Goal: Ask a question

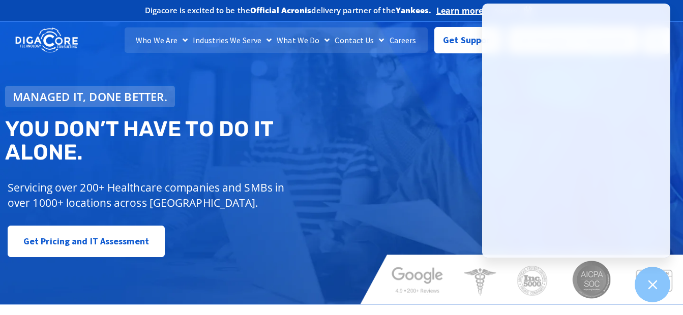
click at [443, 218] on div "Managed IT, done better. You don’t have to do IT alone. Servicing over 200+ Hea…" at bounding box center [341, 159] width 683 height 290
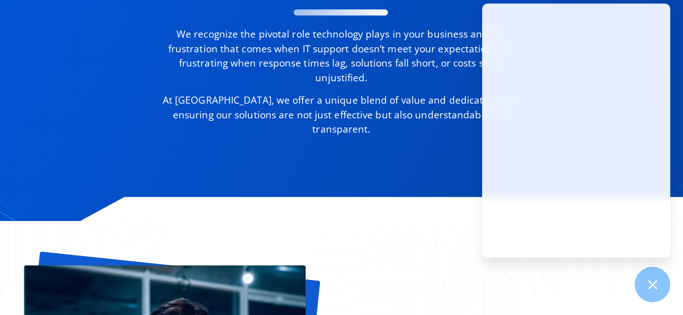
scroll to position [581, 0]
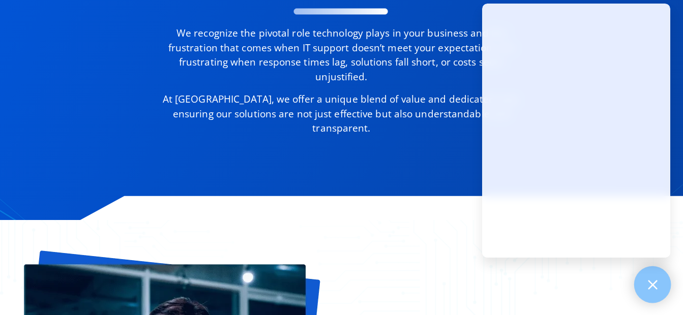
click at [645, 292] on div at bounding box center [652, 285] width 37 height 37
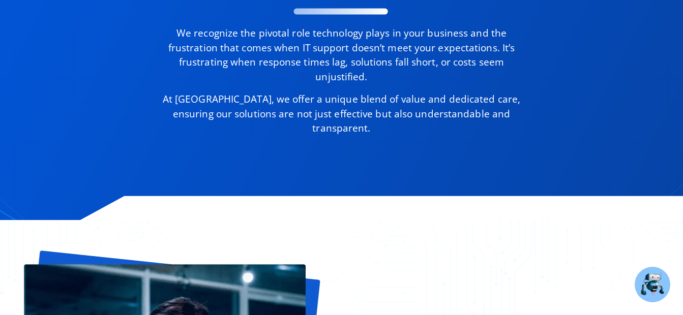
scroll to position [0, 0]
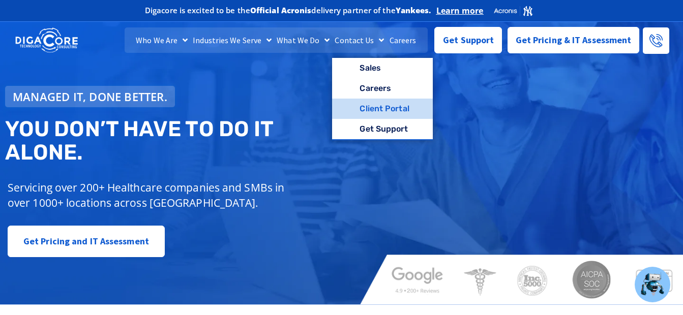
drag, startPoint x: 370, startPoint y: 137, endPoint x: 358, endPoint y: 118, distance: 22.4
click at [358, 118] on link "Client Portal" at bounding box center [382, 109] width 100 height 20
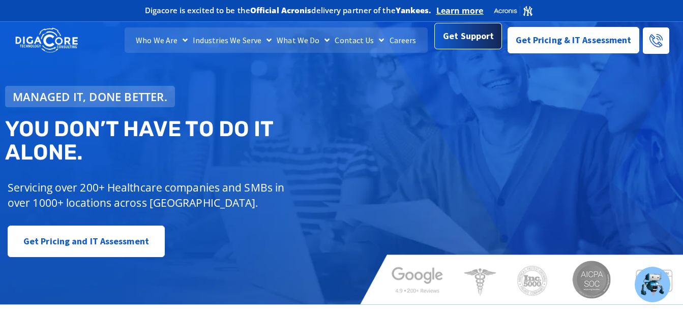
click at [465, 48] on link "Get Support" at bounding box center [468, 38] width 68 height 26
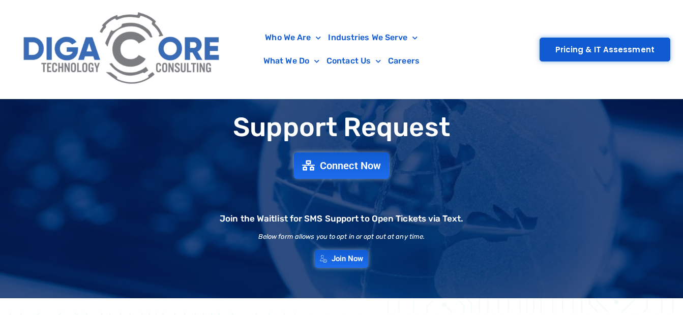
scroll to position [46, 0]
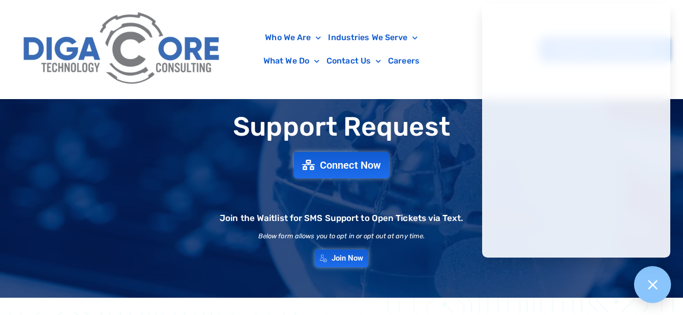
click at [649, 288] on icon at bounding box center [652, 284] width 9 height 9
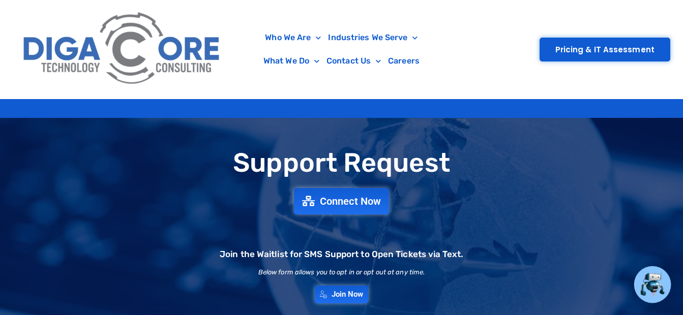
scroll to position [0, 0]
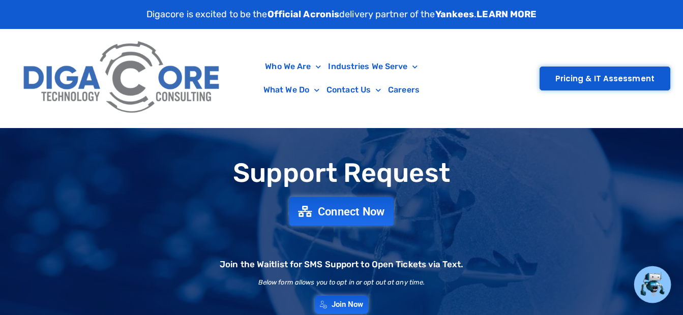
drag, startPoint x: 341, startPoint y: 216, endPoint x: 329, endPoint y: 215, distance: 12.7
click at [329, 215] on span "Connect Now" at bounding box center [351, 211] width 67 height 11
